Goal: Transaction & Acquisition: Purchase product/service

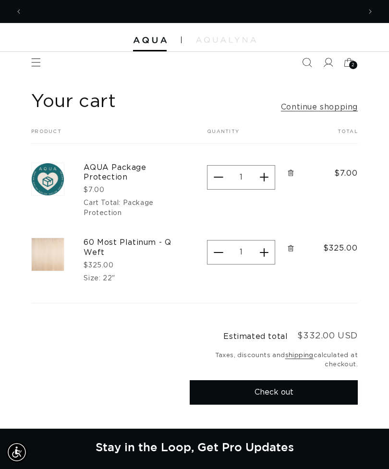
scroll to position [0, 677]
click at [220, 172] on button "Decrease quantity for AQUA Package Protection" at bounding box center [219, 177] width 22 height 25
type input "1"
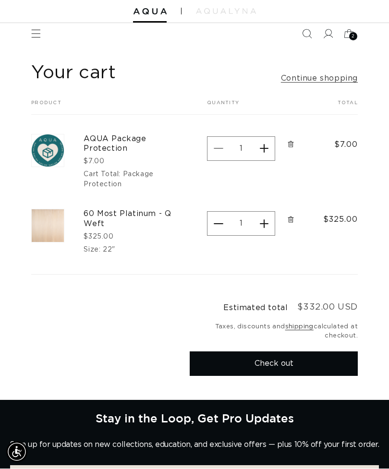
click at [326, 170] on td "$7.00" at bounding box center [331, 152] width 54 height 75
click at [290, 145] on icon "Remove AQUA Package Protection - Package Protection" at bounding box center [290, 144] width 7 height 7
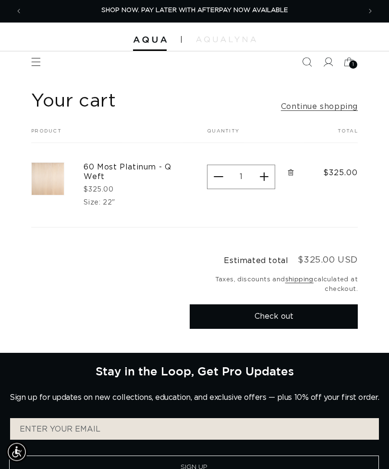
scroll to position [0, 0]
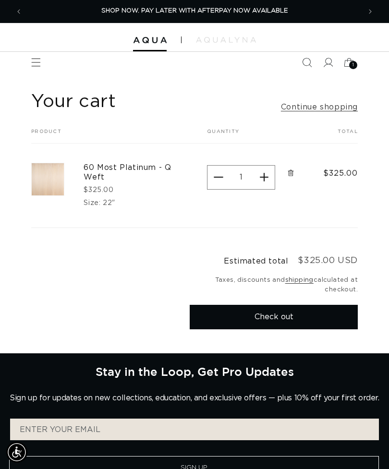
click at [42, 184] on img at bounding box center [48, 179] width 32 height 32
click at [295, 170] on span "Remove 60 Most Platinum - Q Weft - 22&quot;" at bounding box center [291, 174] width 10 height 10
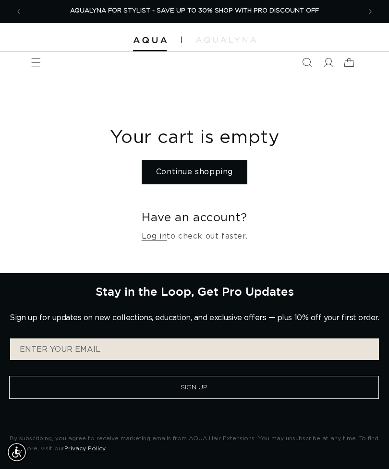
click at [8, 8] on button "Previous announcement" at bounding box center [18, 11] width 21 height 21
click at [39, 65] on icon "Menu" at bounding box center [36, 63] width 10 height 10
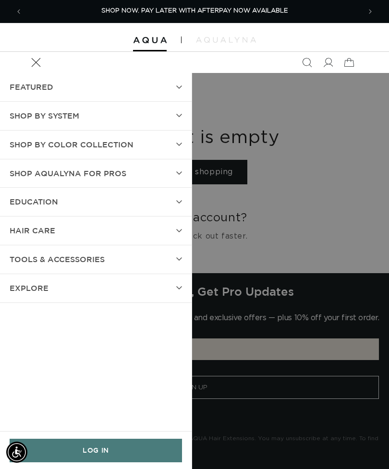
click at [171, 85] on summary "FEATURED" at bounding box center [96, 87] width 192 height 28
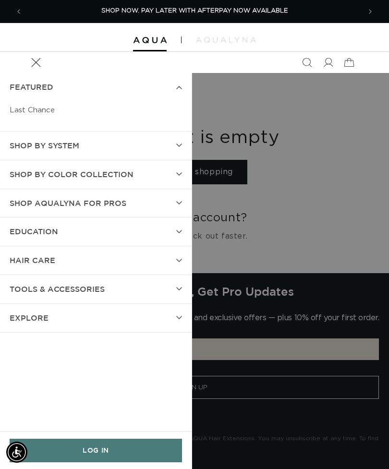
click at [164, 88] on summary "FEATURED" at bounding box center [96, 87] width 192 height 28
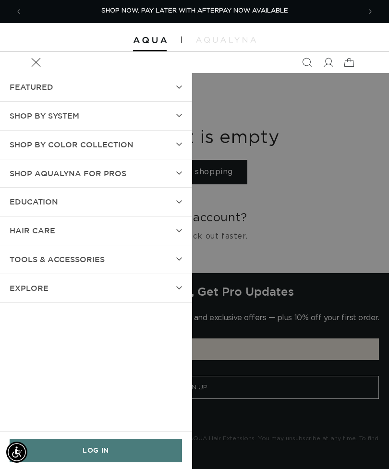
click at [164, 137] on summary "Shop by Color Collection" at bounding box center [96, 145] width 192 height 28
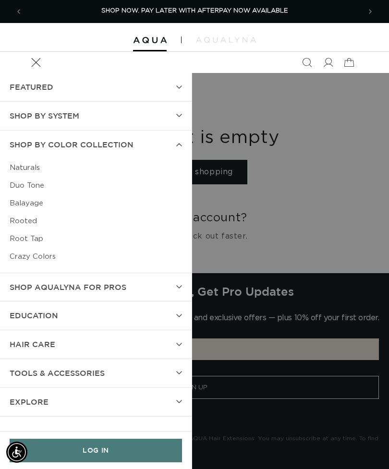
click at [32, 164] on link "Naturals" at bounding box center [96, 168] width 172 height 18
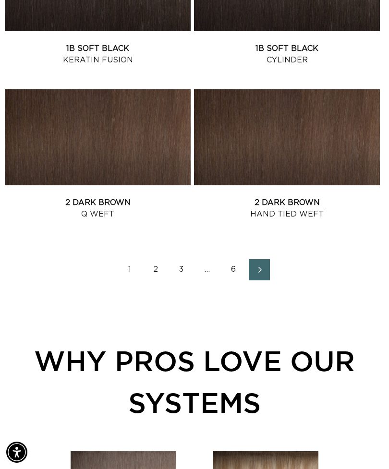
scroll to position [0, 677]
click at [164, 273] on link "2" at bounding box center [155, 269] width 21 height 21
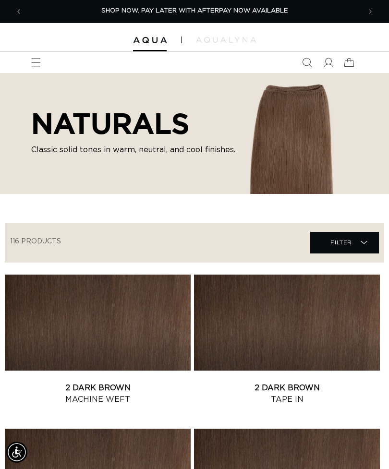
click at [37, 60] on icon "Menu" at bounding box center [36, 63] width 10 height 10
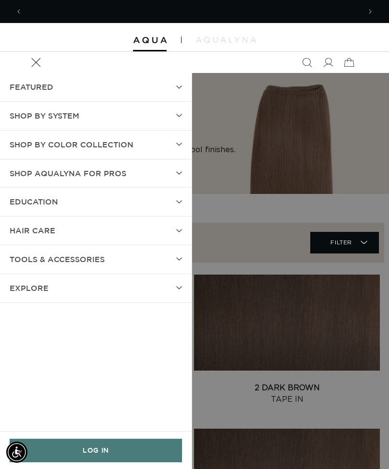
scroll to position [0, 677]
click at [172, 109] on summary "SHOP BY SYSTEM" at bounding box center [96, 116] width 192 height 28
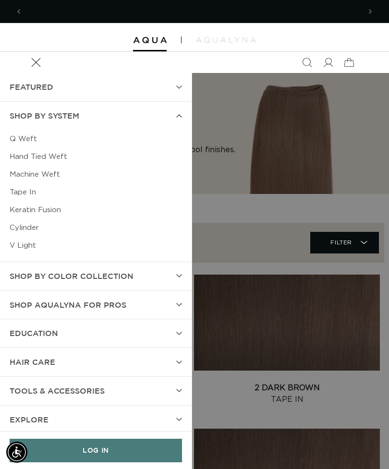
scroll to position [0, 0]
click at [52, 173] on link "Machine Weft" at bounding box center [96, 175] width 172 height 18
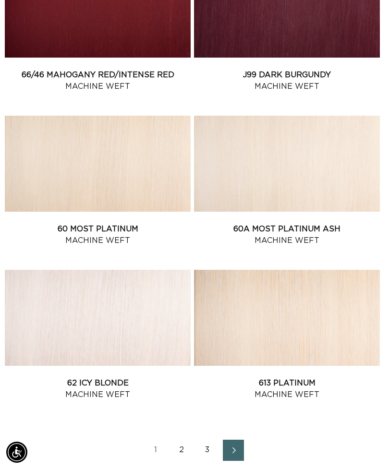
scroll to position [0, 677]
click at [136, 223] on link "60 Most Platinum Machine Weft" at bounding box center [98, 234] width 186 height 23
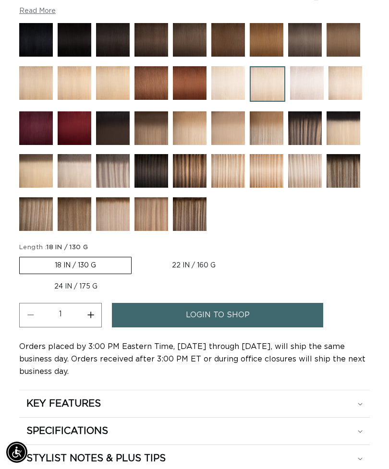
scroll to position [0, 677]
click at [205, 265] on label "22 IN / 160 G Variant sold out or unavailable" at bounding box center [194, 266] width 114 height 16
click at [137, 256] on input "22 IN / 160 G Variant sold out or unavailable" at bounding box center [136, 255] width 0 height 0
radio input "true"
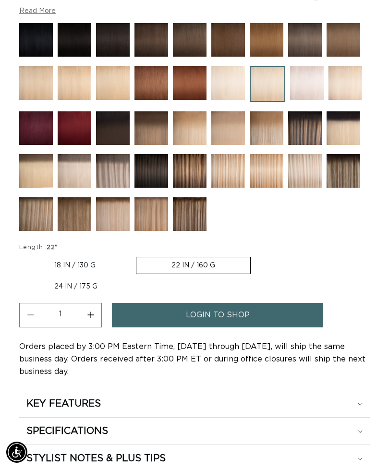
scroll to position [0, 0]
click at [295, 303] on link "login to shop" at bounding box center [217, 315] width 211 height 25
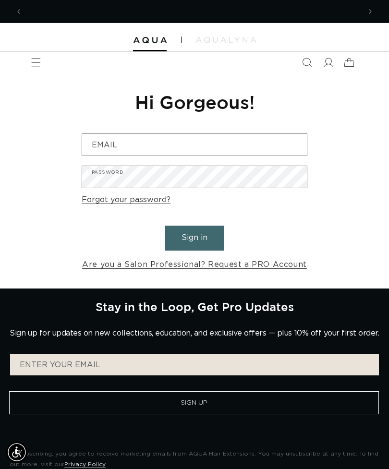
scroll to position [0, 338]
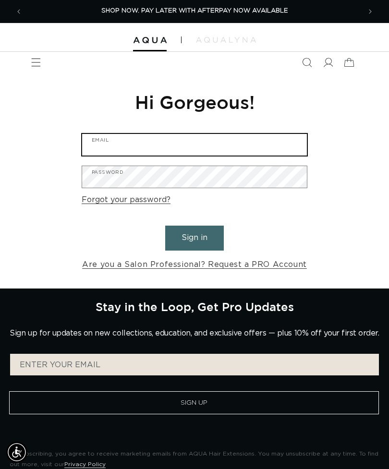
type input "[EMAIL_ADDRESS][DOMAIN_NAME]"
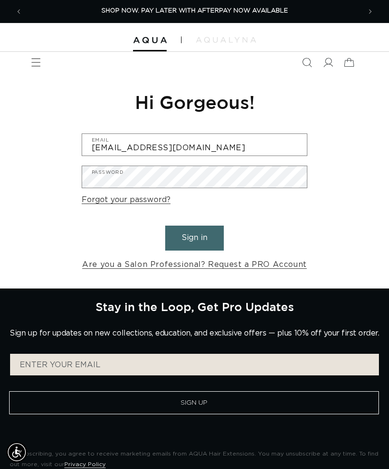
click at [195, 237] on button "Sign in" at bounding box center [194, 238] width 59 height 25
click at [195, 246] on button "Sign in" at bounding box center [194, 238] width 59 height 25
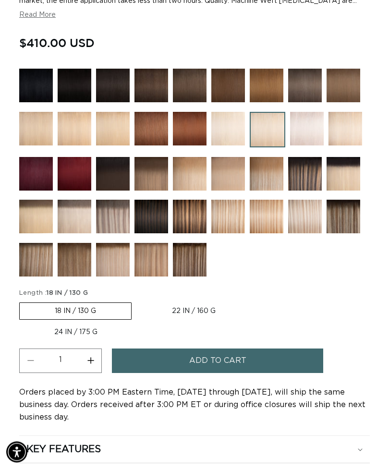
scroll to position [665, 0]
click at [133, 324] on label "24 IN / 175 G Variant sold out or unavailable" at bounding box center [75, 332] width 113 height 16
click at [256, 301] on input "24 IN / 175 G Variant sold out or unavailable" at bounding box center [256, 301] width 0 height 0
radio input "true"
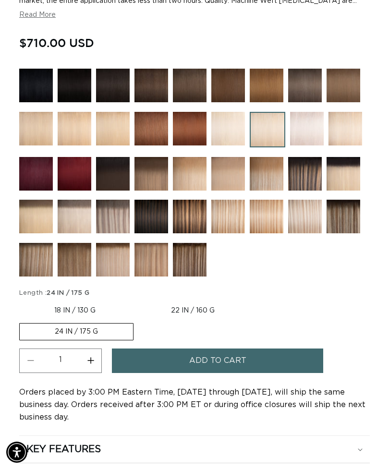
click at [229, 314] on label "22 IN / 160 G Variant sold out or unavailable" at bounding box center [193, 311] width 114 height 16
click at [136, 301] on input "22 IN / 160 G Variant sold out or unavailable" at bounding box center [135, 301] width 0 height 0
radio input "true"
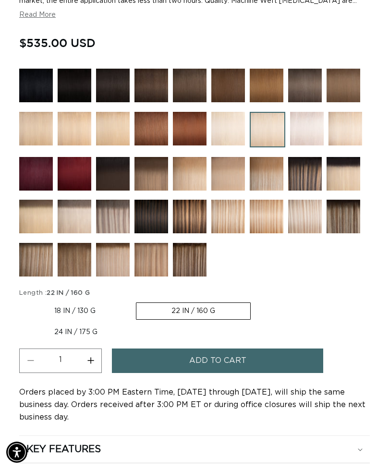
scroll to position [0, 677]
click at [291, 349] on button "Add to cart" at bounding box center [217, 361] width 211 height 25
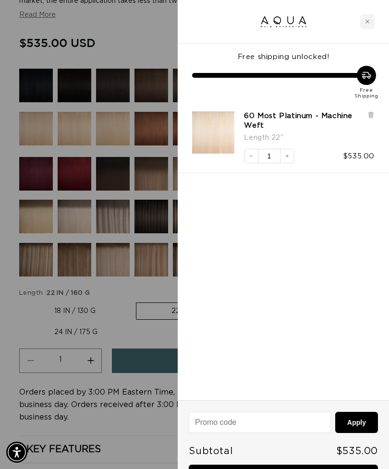
scroll to position [0, 0]
click at [293, 469] on link "Checkout • $535.00" at bounding box center [283, 477] width 189 height 25
